Goal: Task Accomplishment & Management: Use online tool/utility

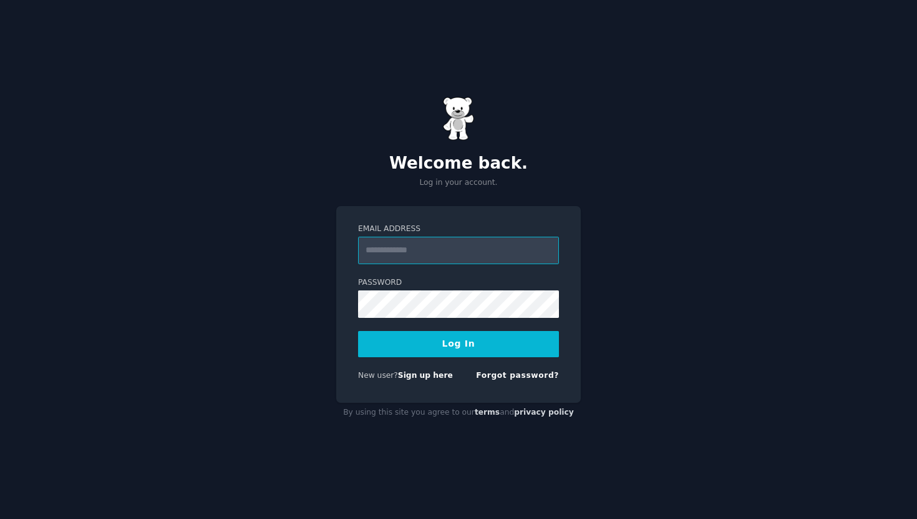
type input "**********"
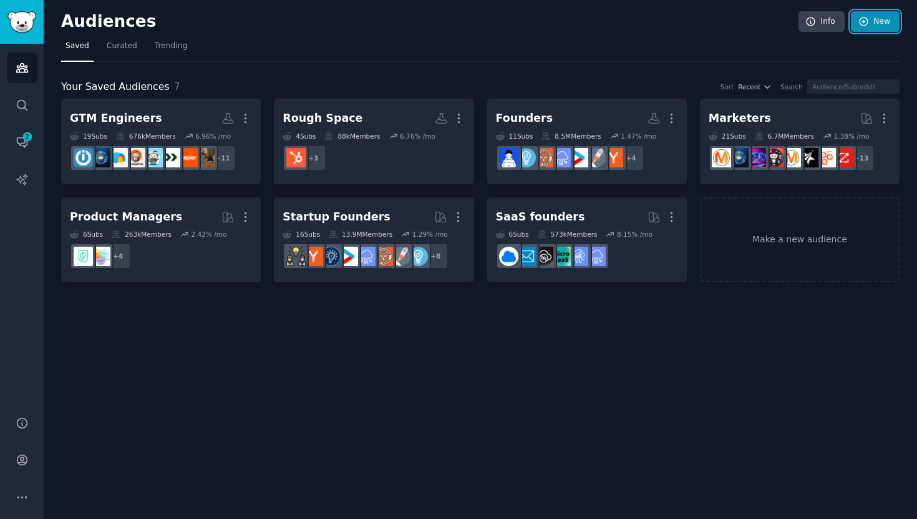
click at [882, 18] on link "New" at bounding box center [875, 21] width 49 height 21
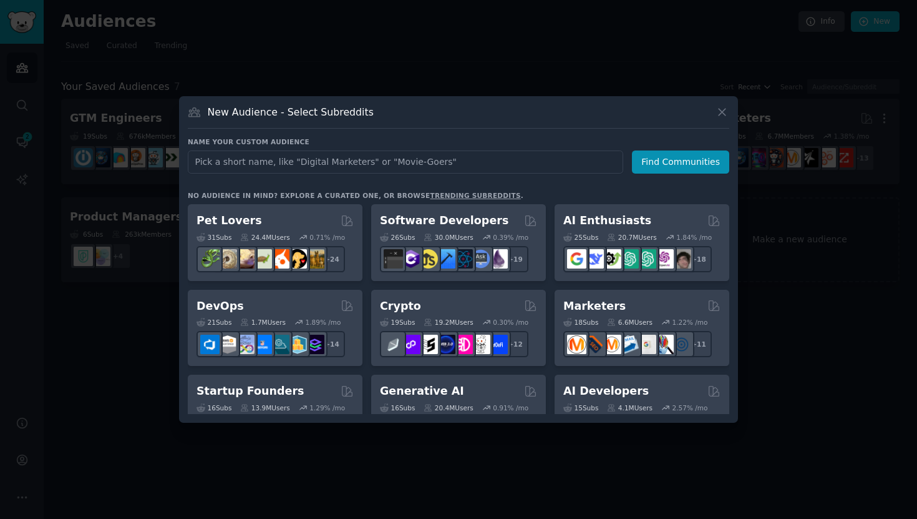
click at [331, 155] on input "text" at bounding box center [406, 161] width 436 height 23
type input "Salesforce"
click button "Find Communities" at bounding box center [680, 161] width 97 height 23
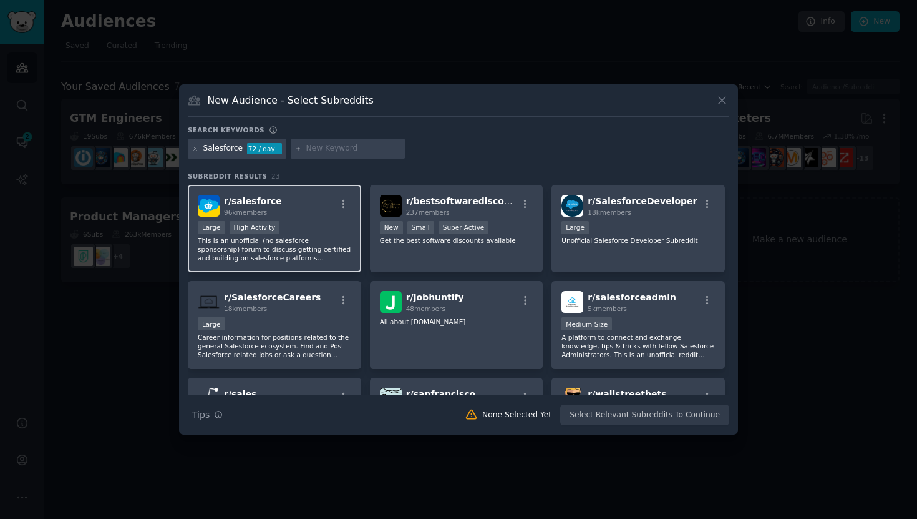
click at [297, 200] on div "r/ salesforce 96k members" at bounding box center [275, 206] width 154 height 22
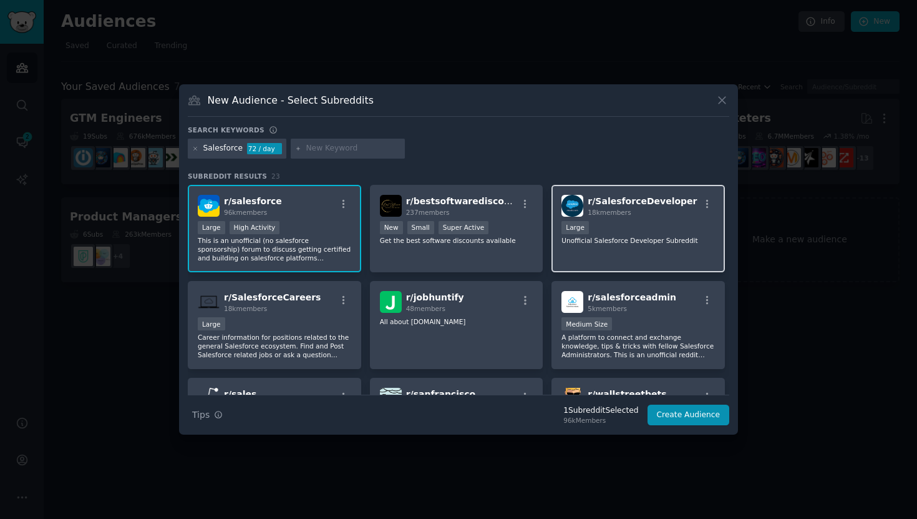
click at [661, 217] on div "r/ SalesforceDeveloper 18k members Large Unofficial Salesforce Developer Subred…" at bounding box center [639, 229] width 174 height 88
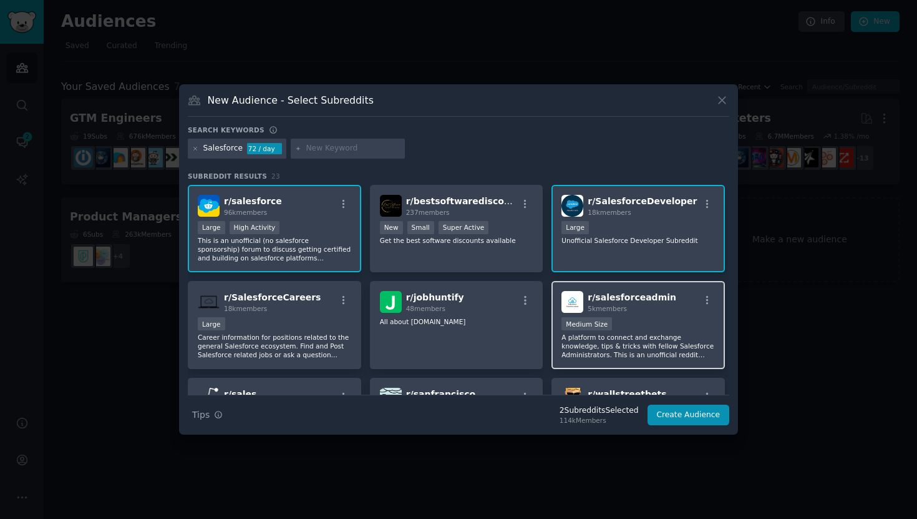
click at [630, 295] on span "r/ salesforceadmin" at bounding box center [632, 297] width 89 height 10
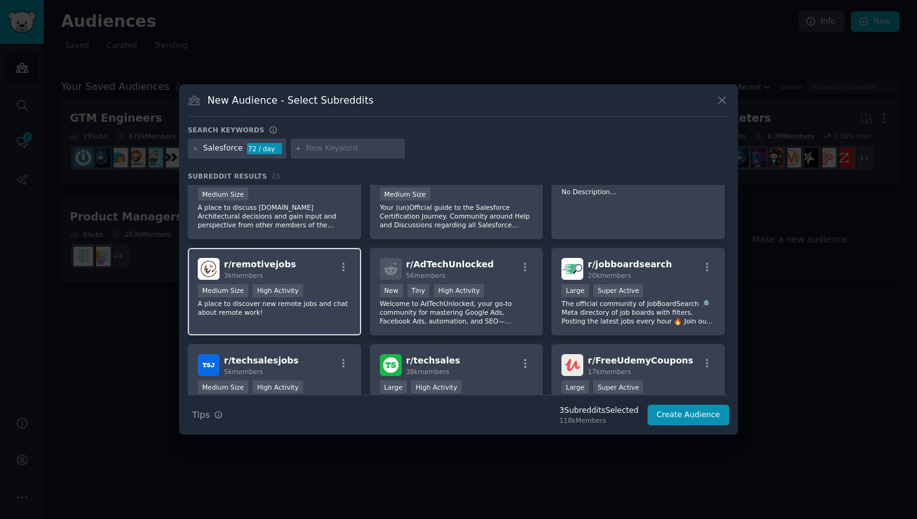
scroll to position [325, 0]
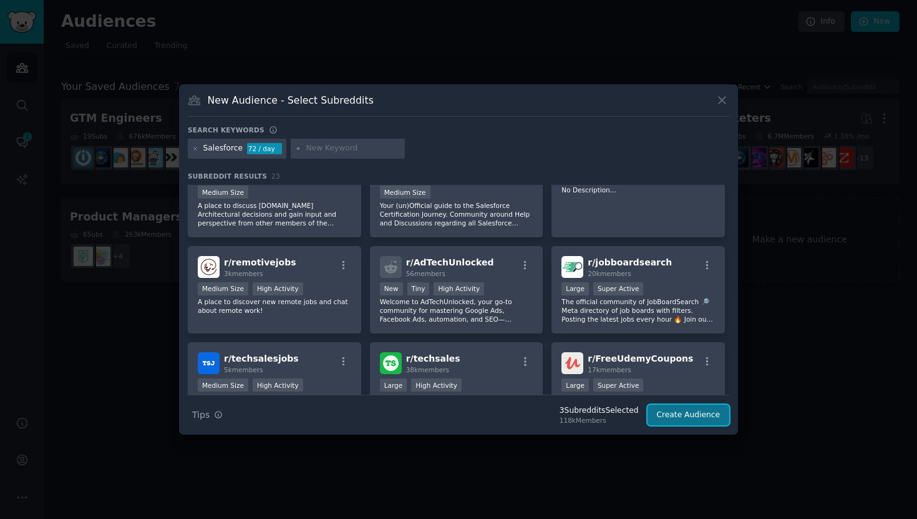
click at [690, 424] on button "Create Audience" at bounding box center [689, 414] width 82 height 21
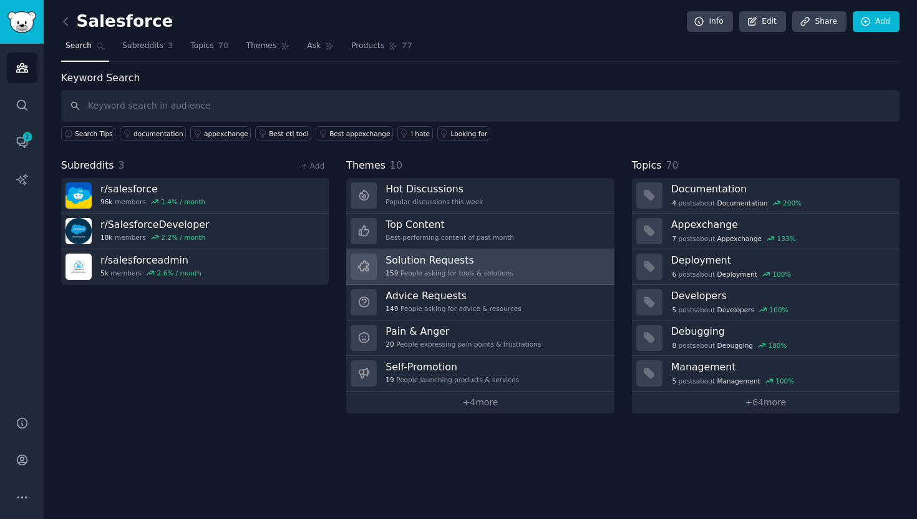
click at [448, 262] on h3 "Solution Requests" at bounding box center [449, 259] width 127 height 13
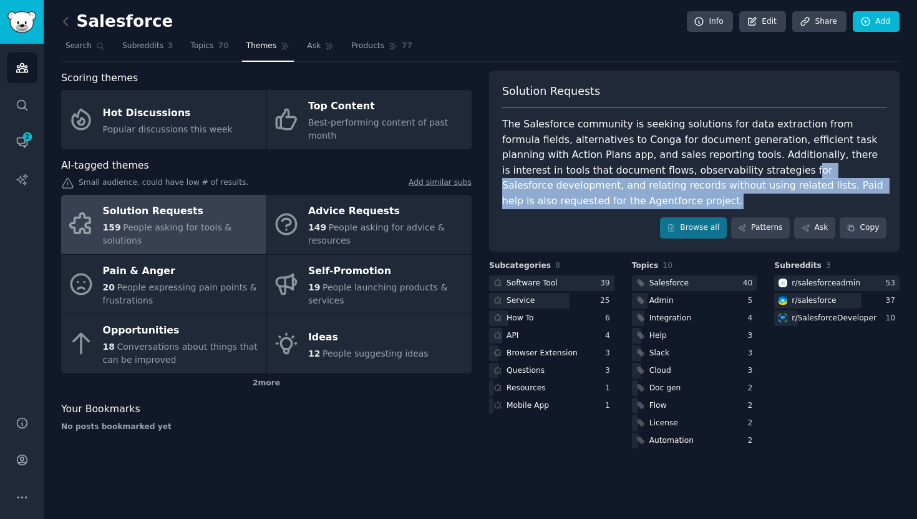
drag, startPoint x: 688, startPoint y: 169, endPoint x: 713, endPoint y: 193, distance: 35.3
click at [713, 193] on div "The Salesforce community is seeking solutions for data extraction from formula …" at bounding box center [694, 163] width 384 height 92
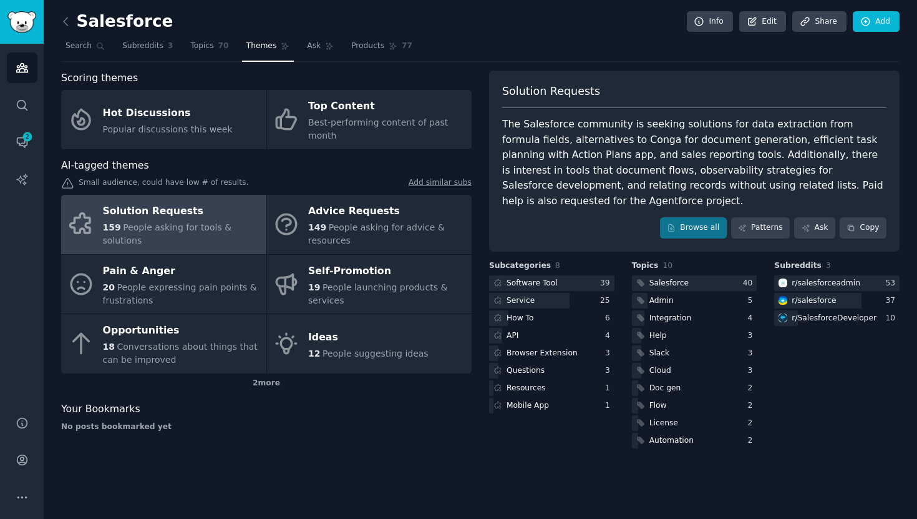
click at [713, 193] on div "The Salesforce community is seeking solutions for data extraction from formula …" at bounding box center [694, 163] width 384 height 92
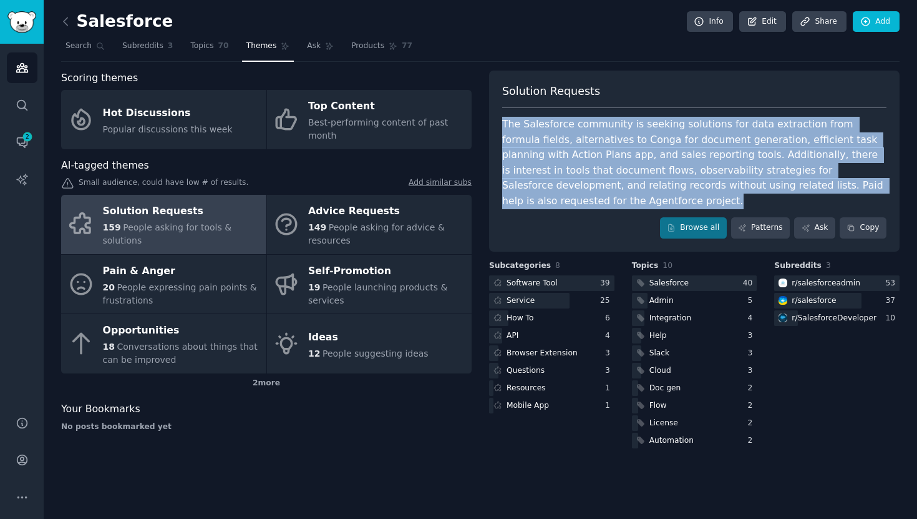
click at [684, 193] on div "The Salesforce community is seeking solutions for data extraction from formula …" at bounding box center [694, 163] width 384 height 92
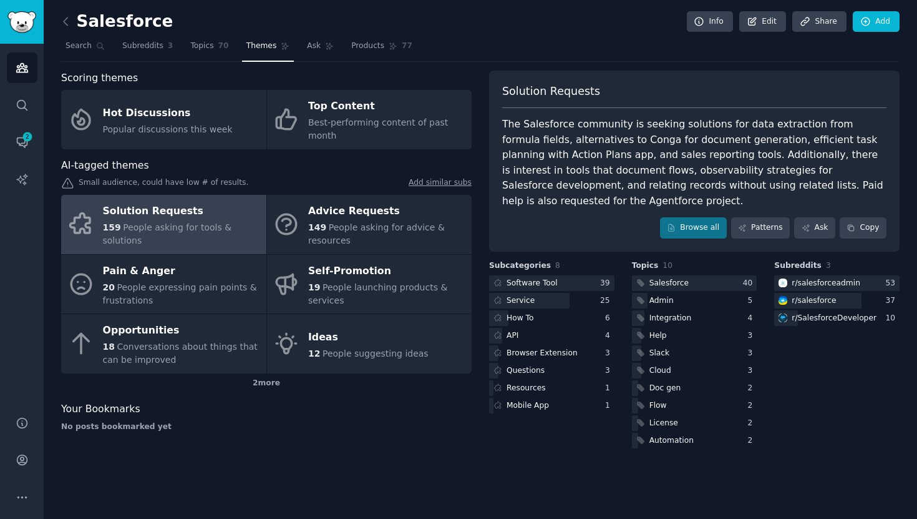
click at [684, 193] on div "The Salesforce community is seeking solutions for data extraction from formula …" at bounding box center [694, 163] width 384 height 92
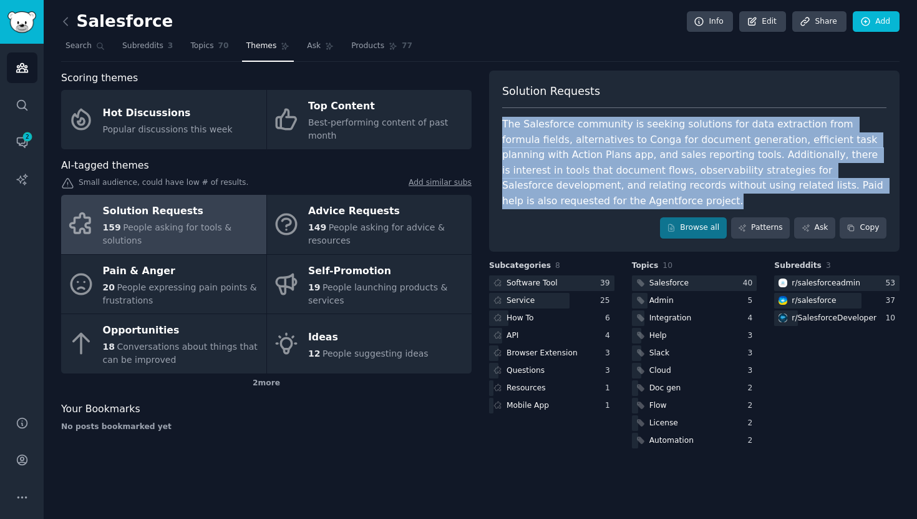
click at [674, 192] on div "The Salesforce community is seeking solutions for data extraction from formula …" at bounding box center [694, 163] width 384 height 92
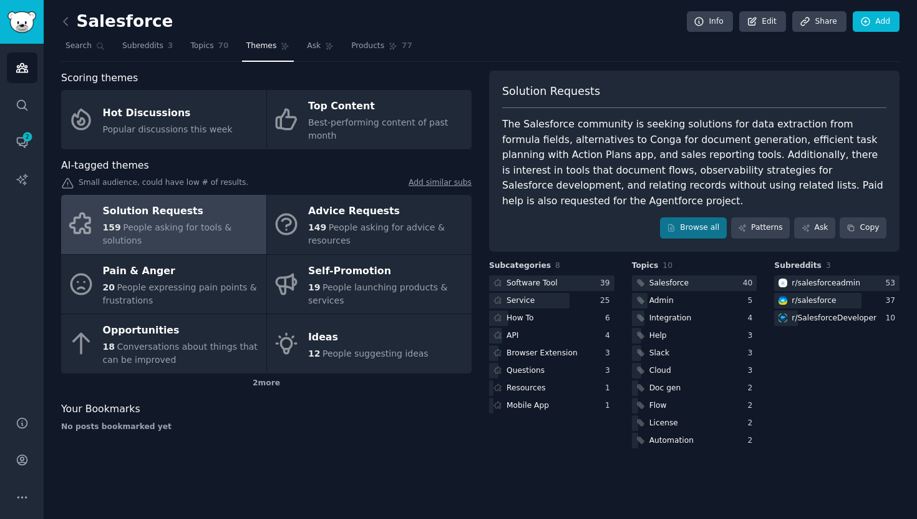
click at [688, 192] on div "The Salesforce community is seeking solutions for data extraction from formula …" at bounding box center [694, 163] width 384 height 92
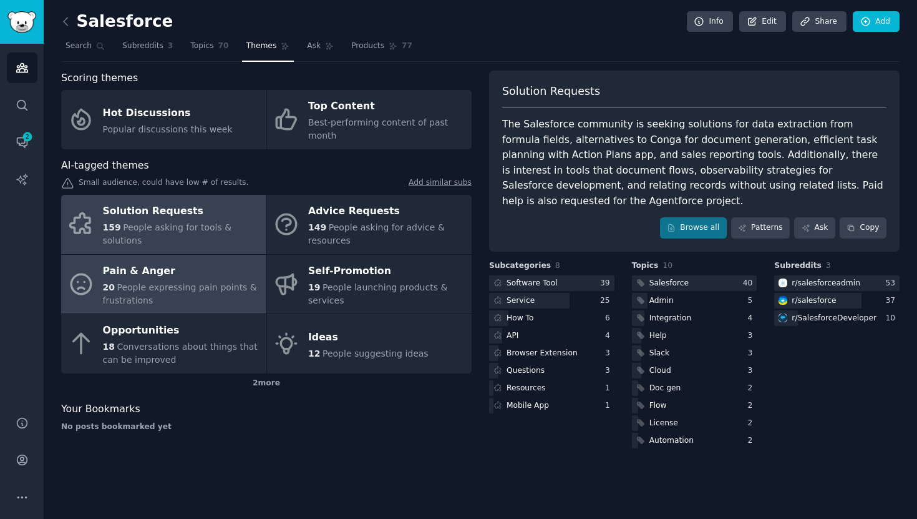
click at [190, 278] on div "Pain & Anger" at bounding box center [181, 271] width 157 height 20
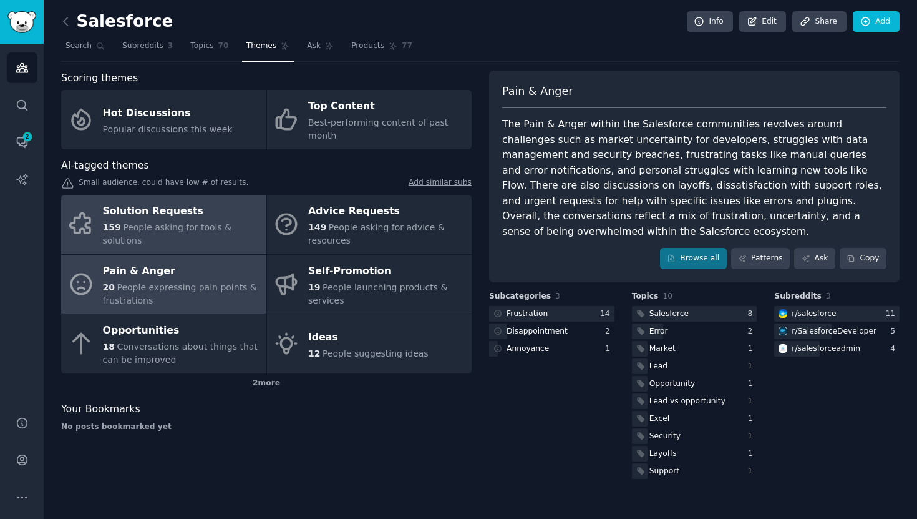
click at [217, 211] on div "Solution Requests" at bounding box center [181, 212] width 157 height 20
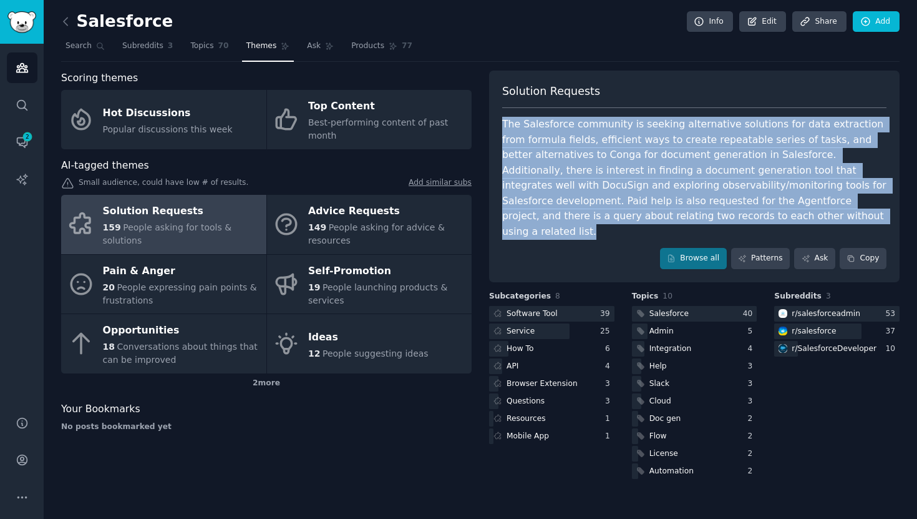
drag, startPoint x: 721, startPoint y: 215, endPoint x: 733, endPoint y: 114, distance: 101.7
click at [733, 114] on div "Solution Requests The Salesforce community is seeking alternative solutions for…" at bounding box center [694, 177] width 411 height 212
click at [725, 193] on div "The Salesforce community is seeking alternative solutions for data extraction f…" at bounding box center [694, 178] width 384 height 122
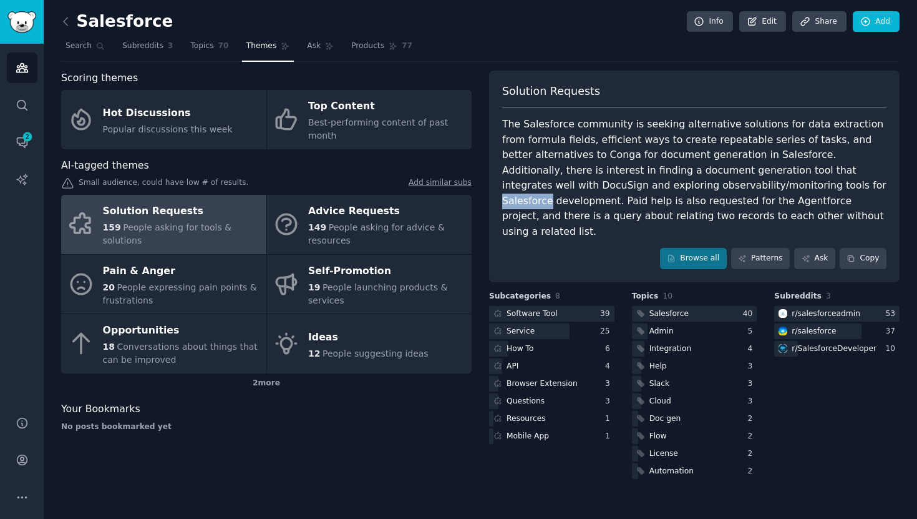
click at [725, 193] on div "The Salesforce community is seeking alternative solutions for data extraction f…" at bounding box center [694, 178] width 384 height 122
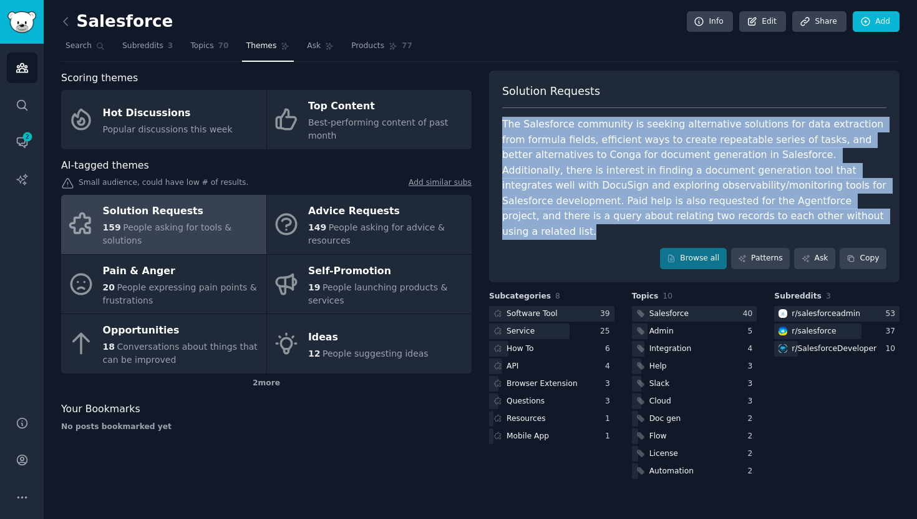
click at [725, 193] on div "The Salesforce community is seeking alternative solutions for data extraction f…" at bounding box center [694, 178] width 384 height 122
click at [745, 192] on div "The Salesforce community is seeking alternative solutions for data extraction f…" at bounding box center [694, 178] width 384 height 122
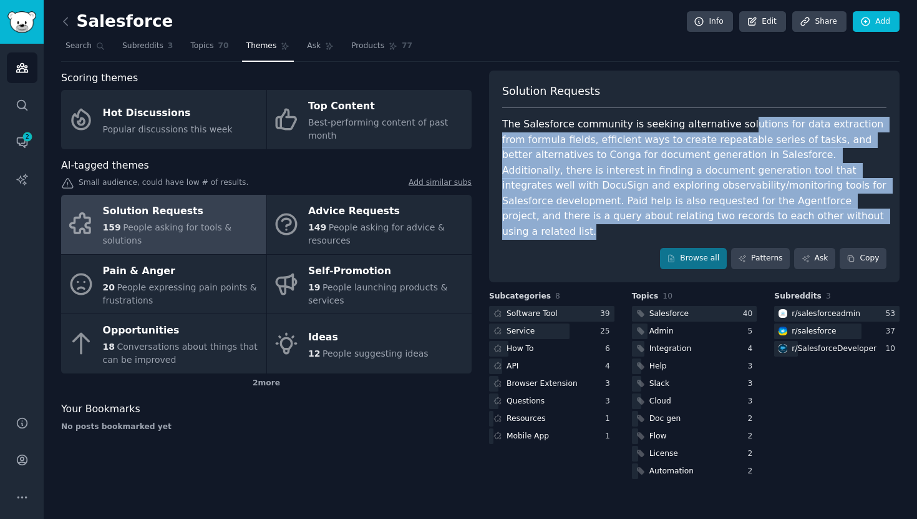
drag, startPoint x: 725, startPoint y: 216, endPoint x: 733, endPoint y: 125, distance: 90.9
click at [733, 125] on div "The Salesforce community is seeking alternative solutions for data extraction f…" at bounding box center [694, 178] width 384 height 122
click at [718, 175] on div "The Salesforce community is seeking alternative solutions for data extraction f…" at bounding box center [694, 178] width 384 height 122
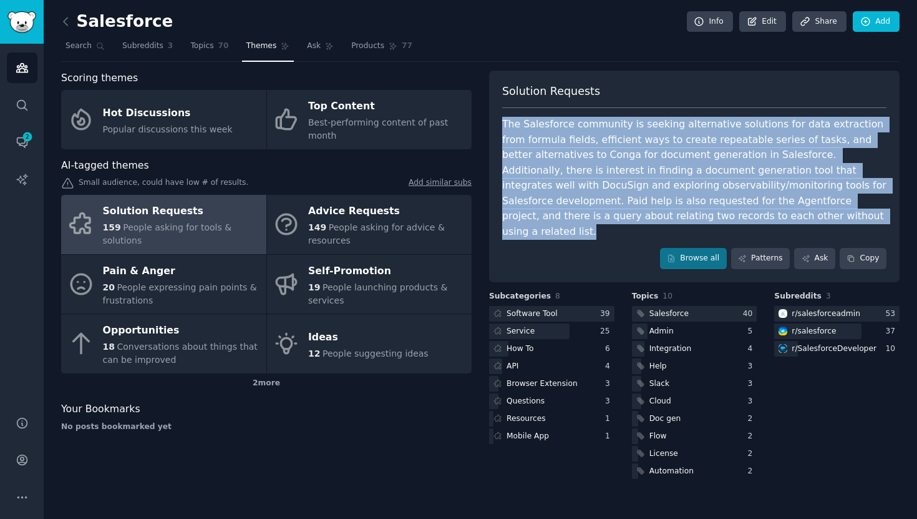
drag, startPoint x: 700, startPoint y: 216, endPoint x: 694, endPoint y: 113, distance: 103.1
click at [694, 113] on div "Solution Requests The Salesforce community is seeking alternative solutions for…" at bounding box center [694, 177] width 411 height 212
click at [713, 189] on div "The Salesforce community is seeking alternative solutions for data extraction f…" at bounding box center [694, 178] width 384 height 122
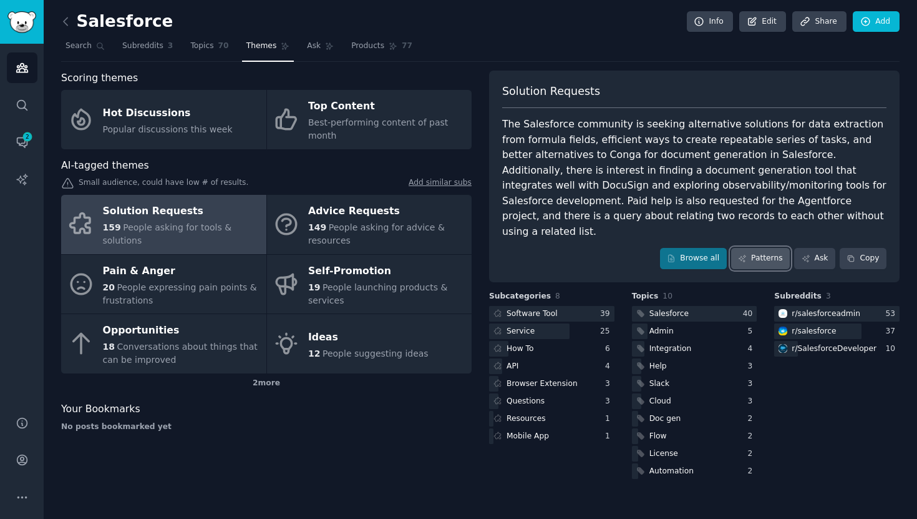
click at [747, 254] on icon at bounding box center [742, 258] width 9 height 9
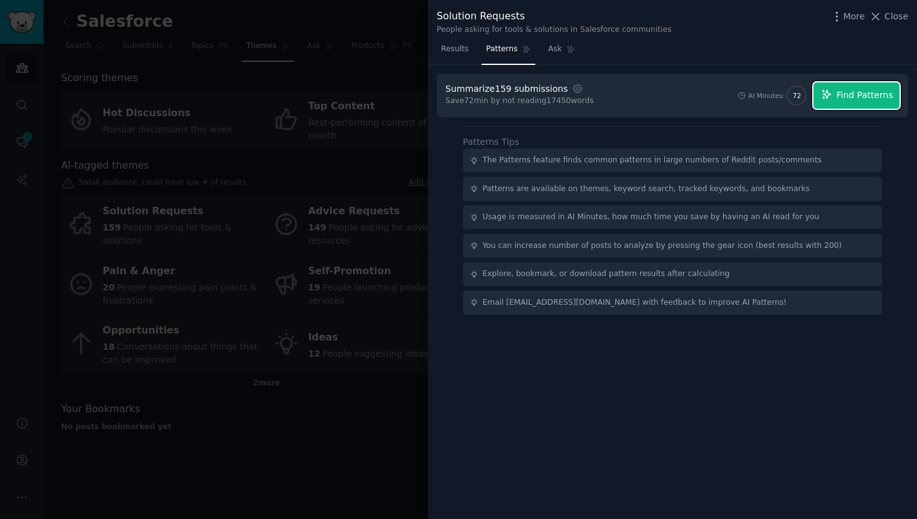
click at [869, 105] on button "Find Patterns" at bounding box center [857, 95] width 86 height 26
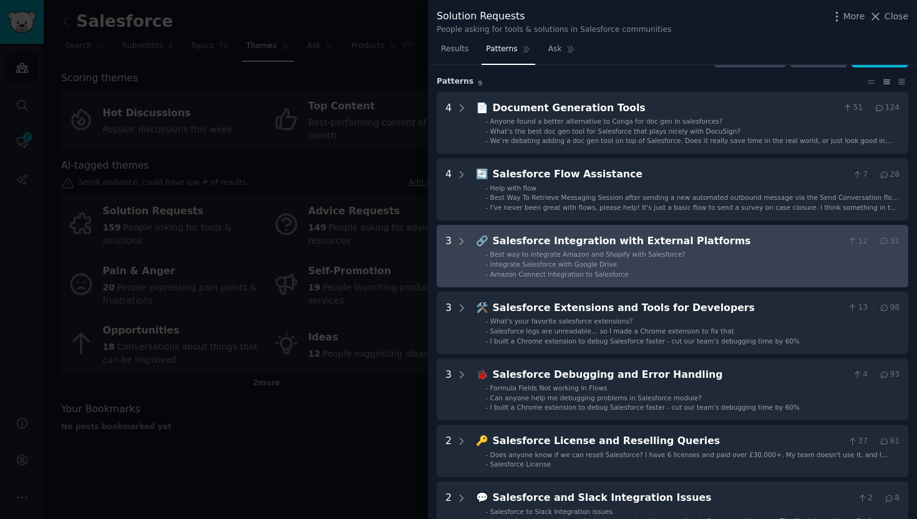
scroll to position [37, 0]
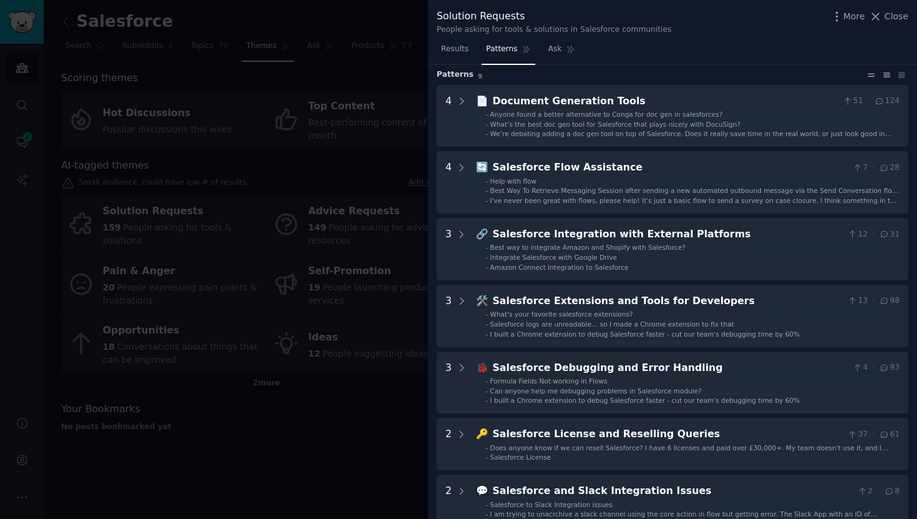
click at [869, 73] on icon at bounding box center [871, 75] width 13 height 9
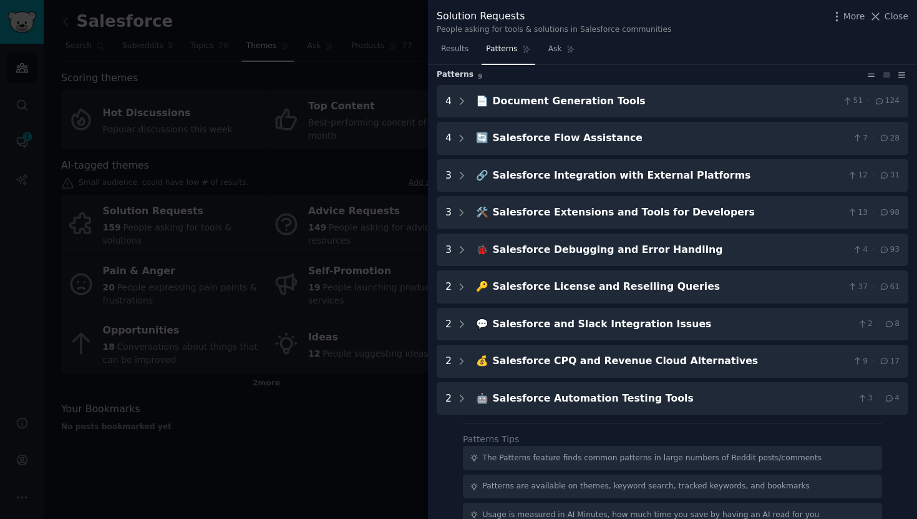
click at [899, 77] on icon at bounding box center [902, 74] width 6 height 5
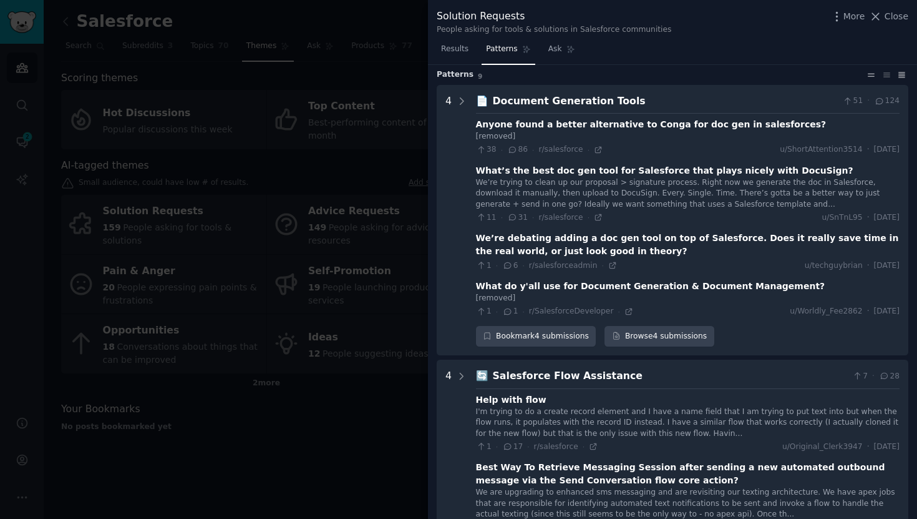
click at [868, 77] on icon at bounding box center [871, 75] width 13 height 9
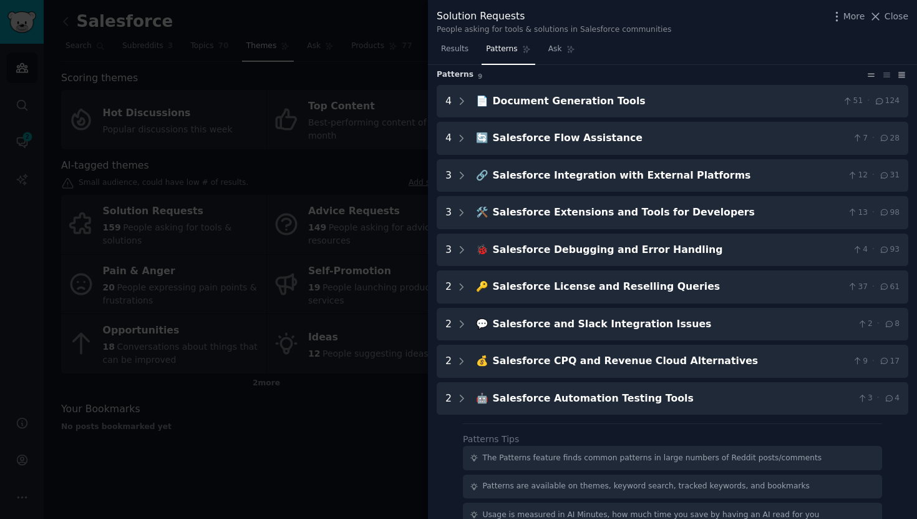
click at [896, 79] on icon at bounding box center [902, 75] width 13 height 9
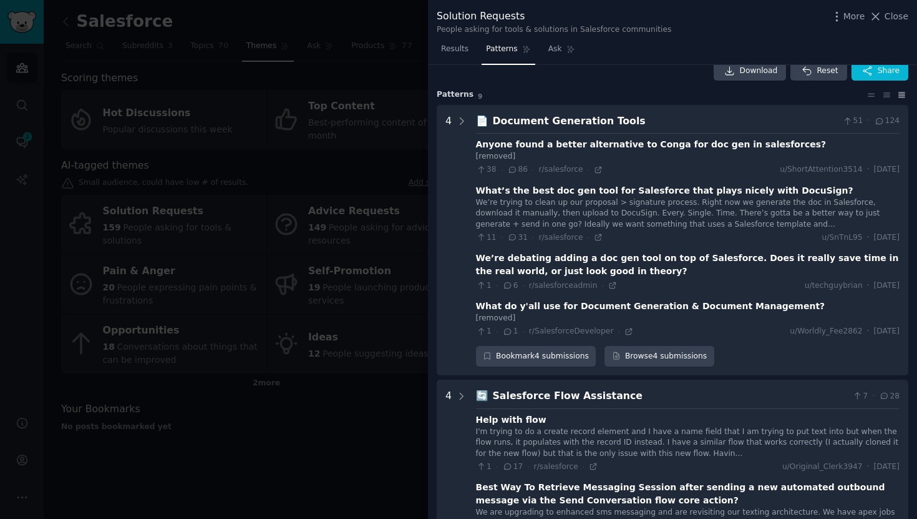
scroll to position [0, 0]
